Goal: Task Accomplishment & Management: Manage account settings

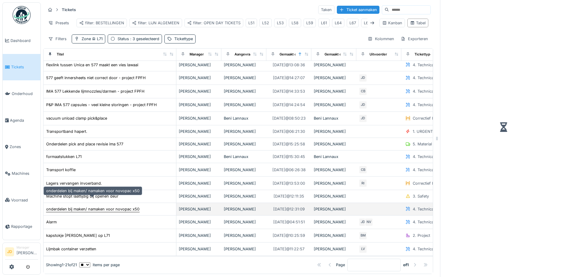
scroll to position [94, 0]
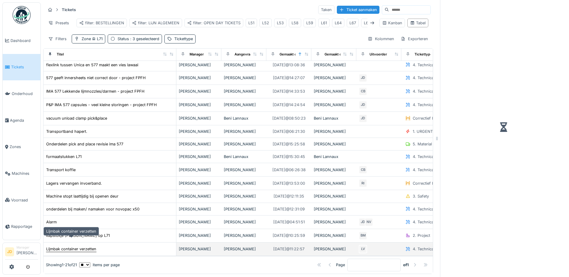
click at [85, 246] on div "Lijmbak container verzetten" at bounding box center [71, 249] width 50 height 6
click at [157, 246] on div "Lijmbak container verzetten" at bounding box center [110, 249] width 128 height 6
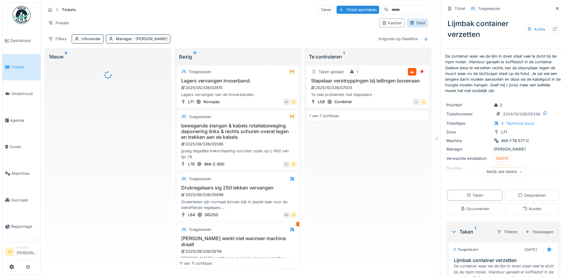
click at [414, 22] on div "Tabel" at bounding box center [417, 23] width 16 height 6
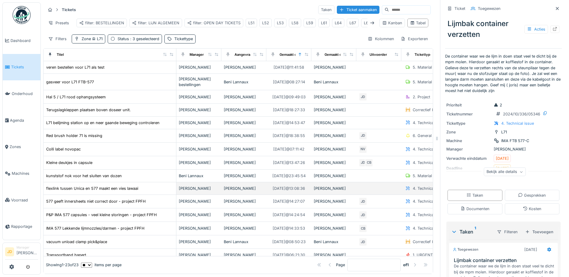
scroll to position [123, 0]
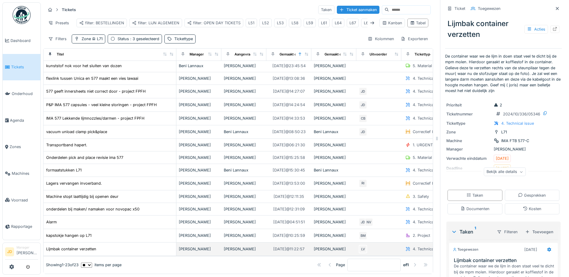
click at [119, 246] on div "Lijmbak container verzetten" at bounding box center [110, 249] width 128 height 6
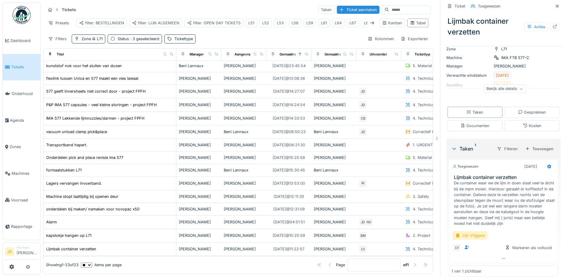
scroll to position [83, 0]
click at [547, 166] on icon at bounding box center [549, 166] width 4 height 4
click at [507, 211] on div "Bewerken" at bounding box center [513, 212] width 49 height 9
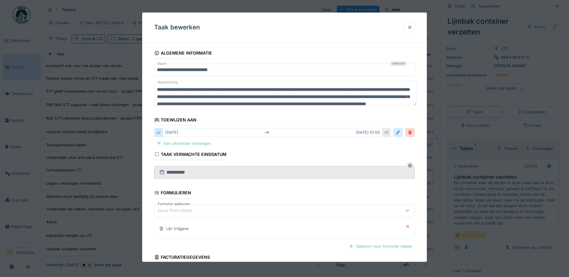
click at [398, 130] on div at bounding box center [397, 132] width 5 height 6
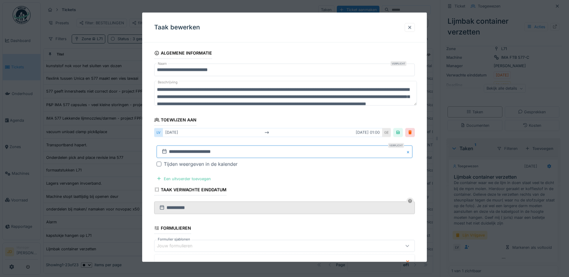
click at [263, 155] on input "**********" at bounding box center [284, 151] width 256 height 13
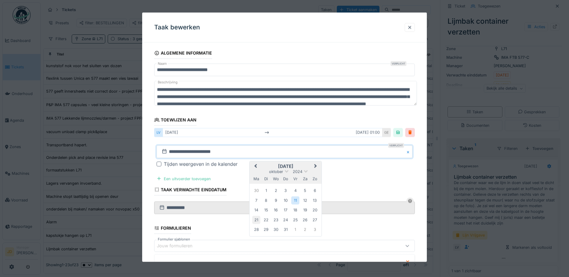
click at [255, 218] on div "21" at bounding box center [256, 219] width 8 height 8
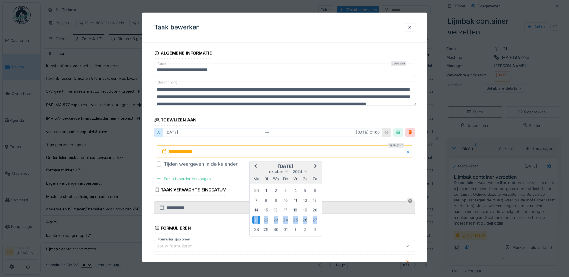
click at [255, 218] on div "21" at bounding box center [256, 219] width 8 height 8
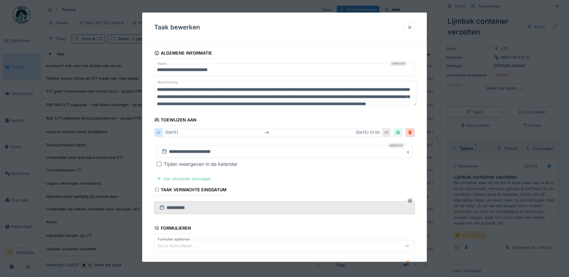
scroll to position [88, 0]
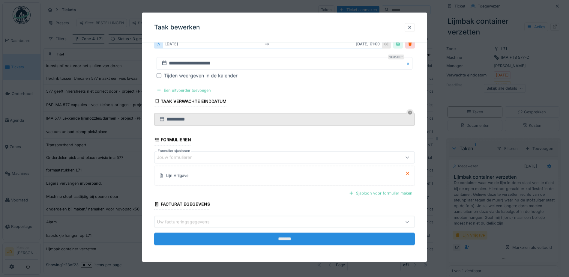
click at [264, 242] on input "*******" at bounding box center [284, 239] width 260 height 13
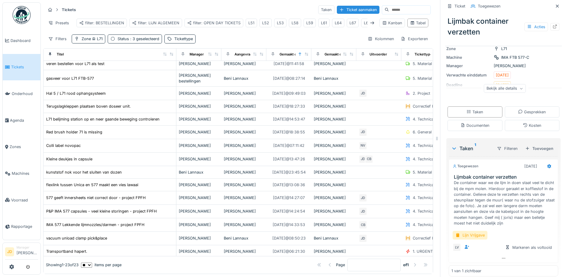
scroll to position [0, 0]
